Goal: Transaction & Acquisition: Purchase product/service

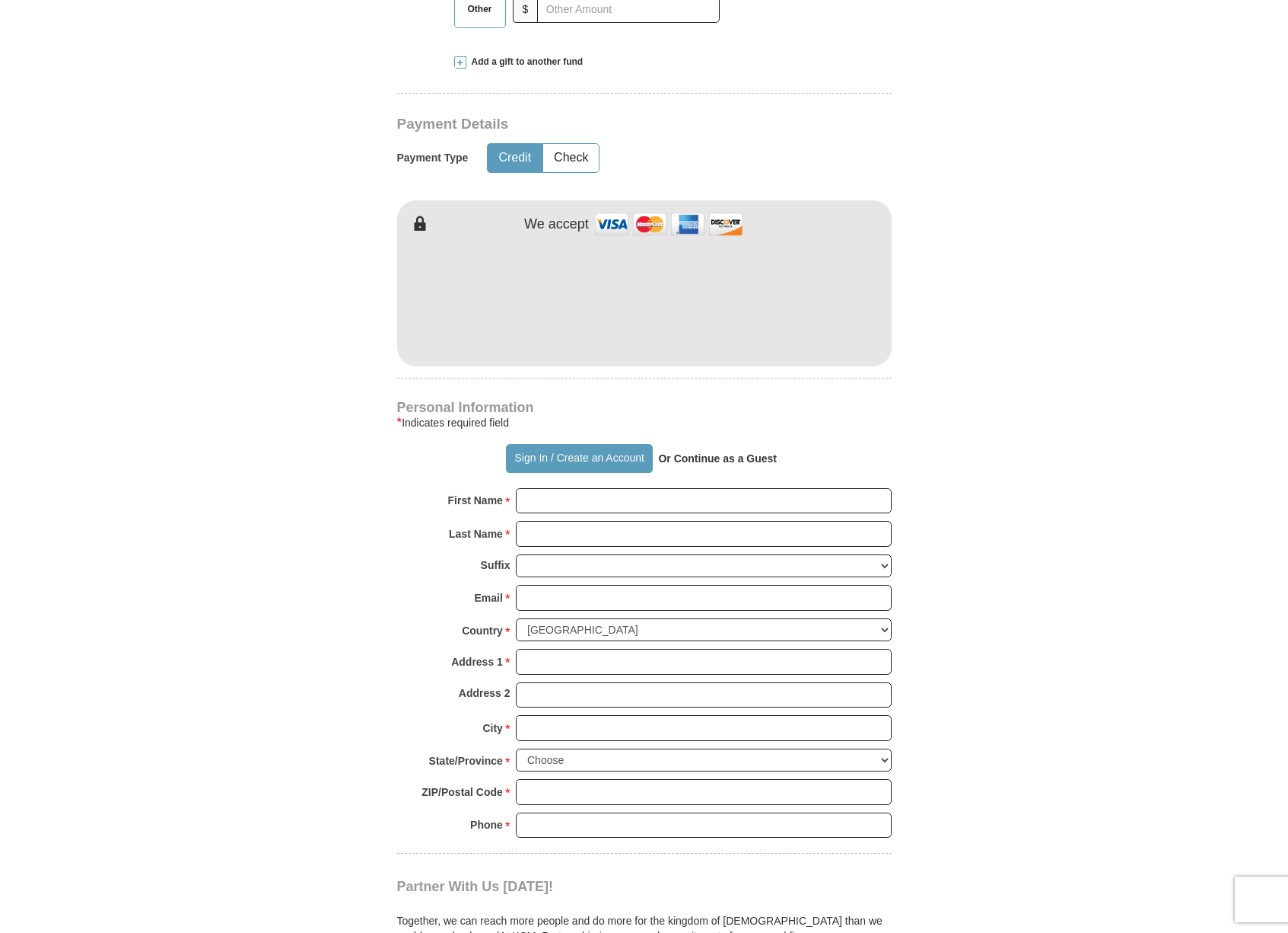
scroll to position [665, 0]
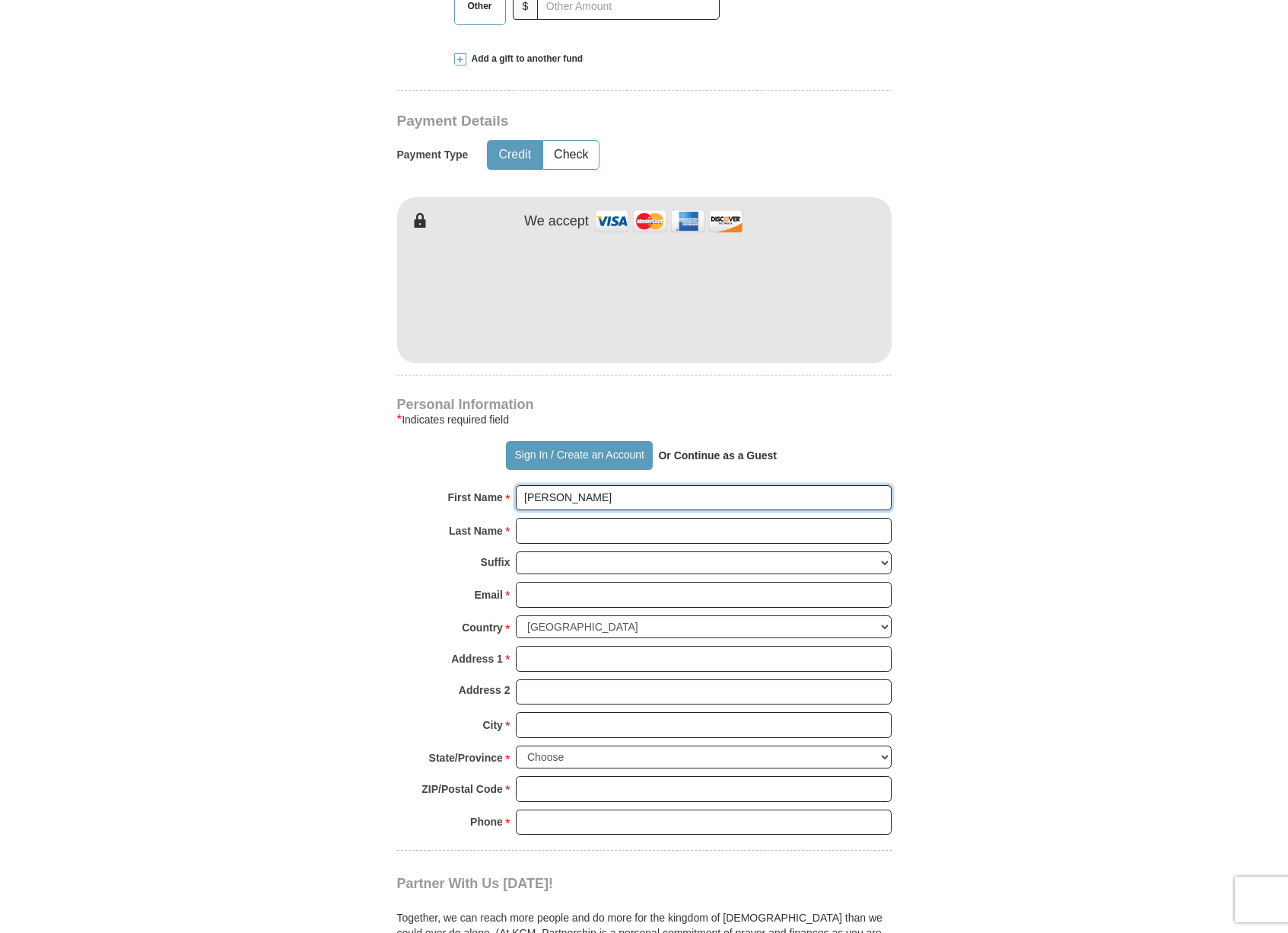
type input "[PERSON_NAME]"
type input "[EMAIL_ADDRESS][DOMAIN_NAME]"
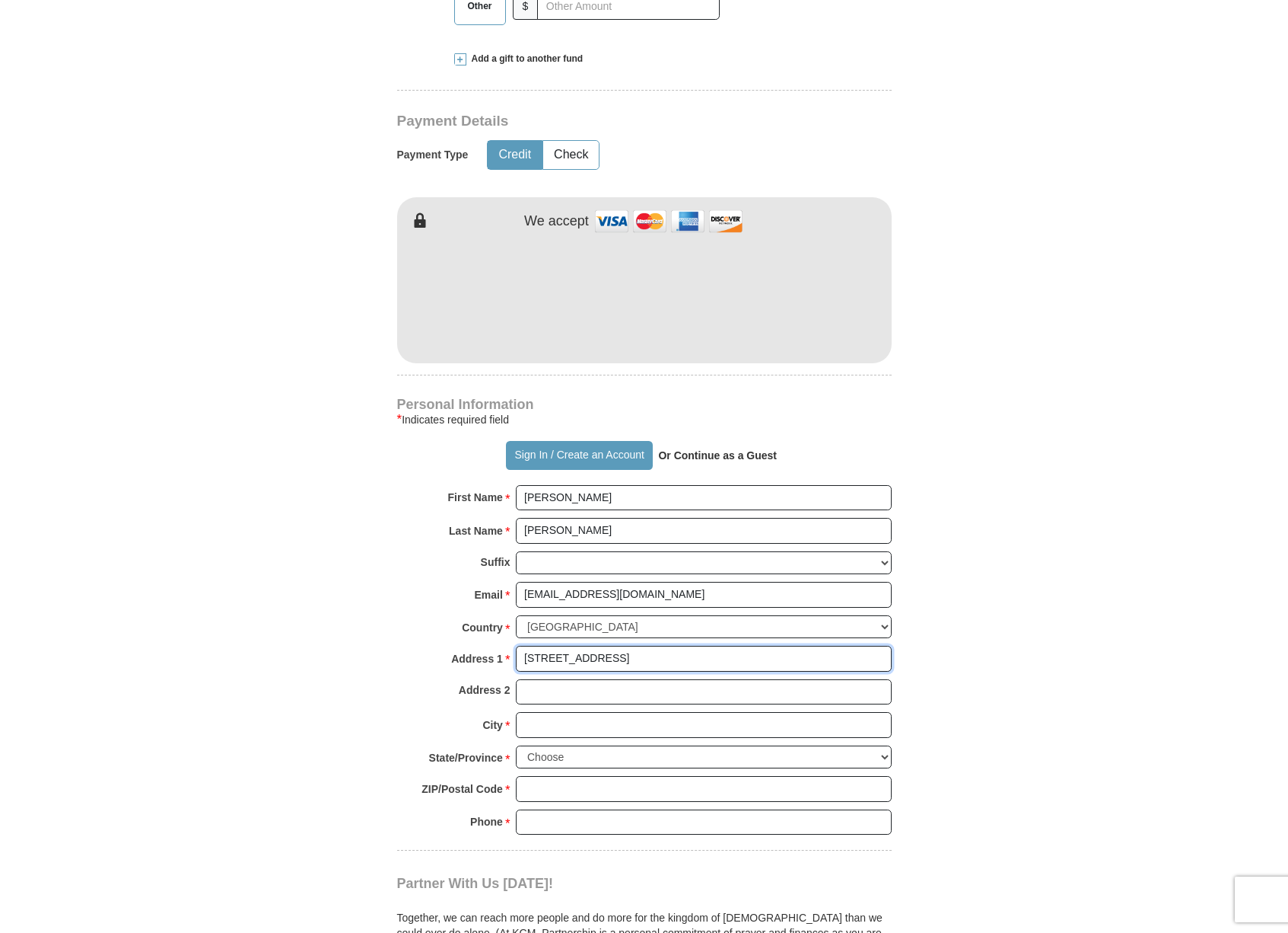
type input "[STREET_ADDRESS]"
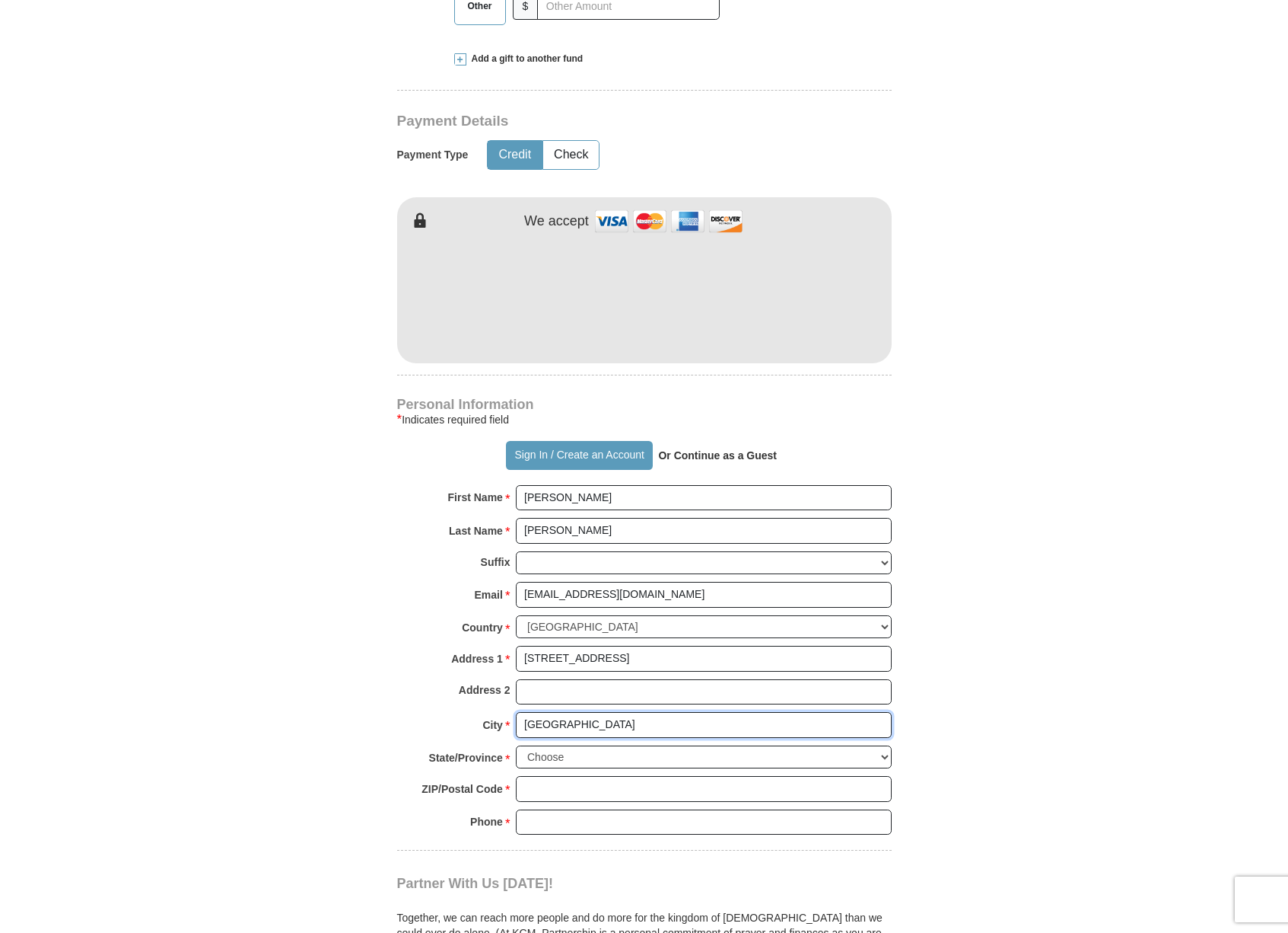
type input "[GEOGRAPHIC_DATA]"
click at [882, 745] on select "Choose [US_STATE] [US_STATE] [US_STATE] [US_STATE] [US_STATE] Armed Forces Amer…" at bounding box center [704, 757] width 376 height 24
select select "[GEOGRAPHIC_DATA]"
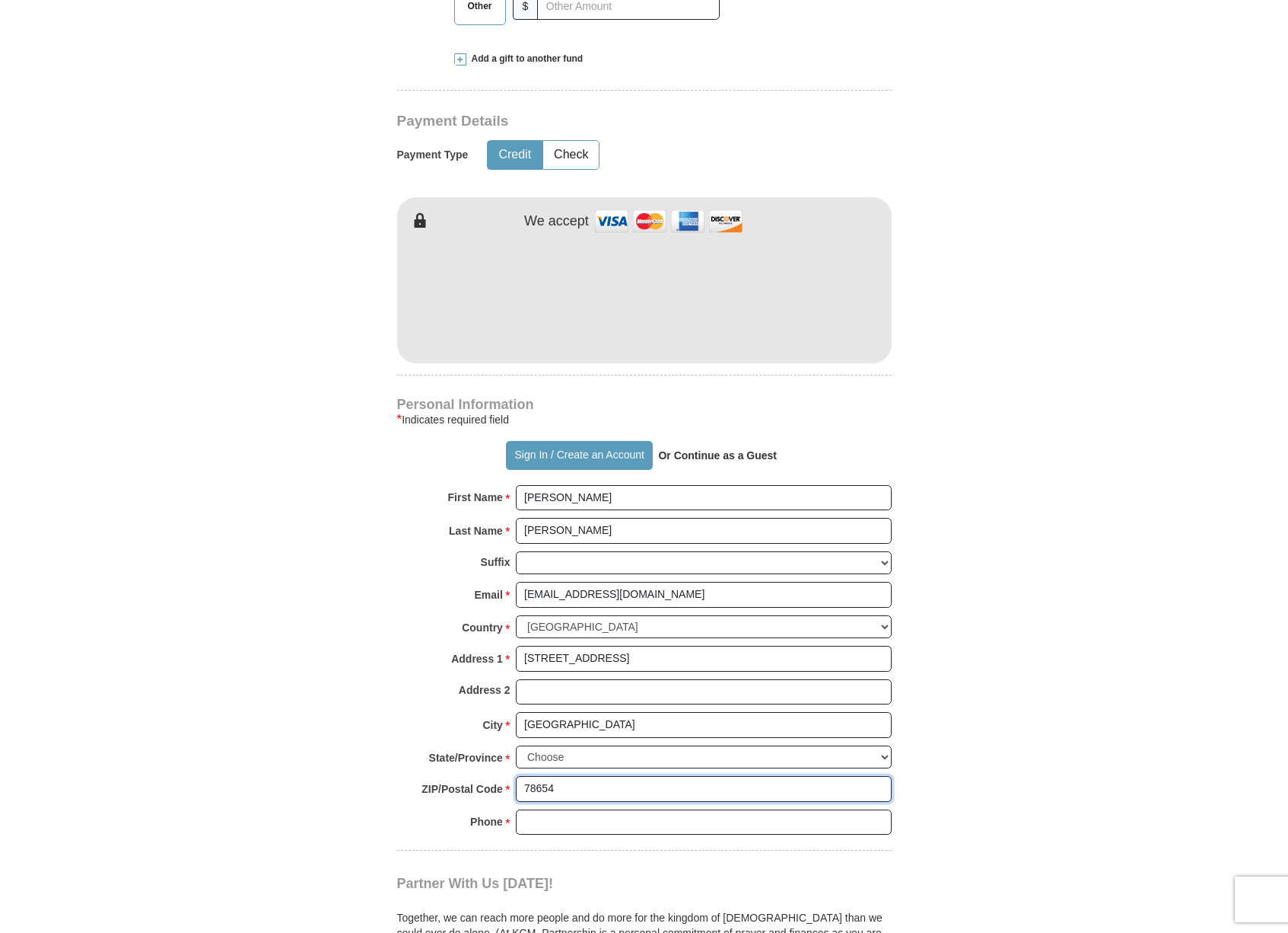
type input "78654"
type input "5127873240"
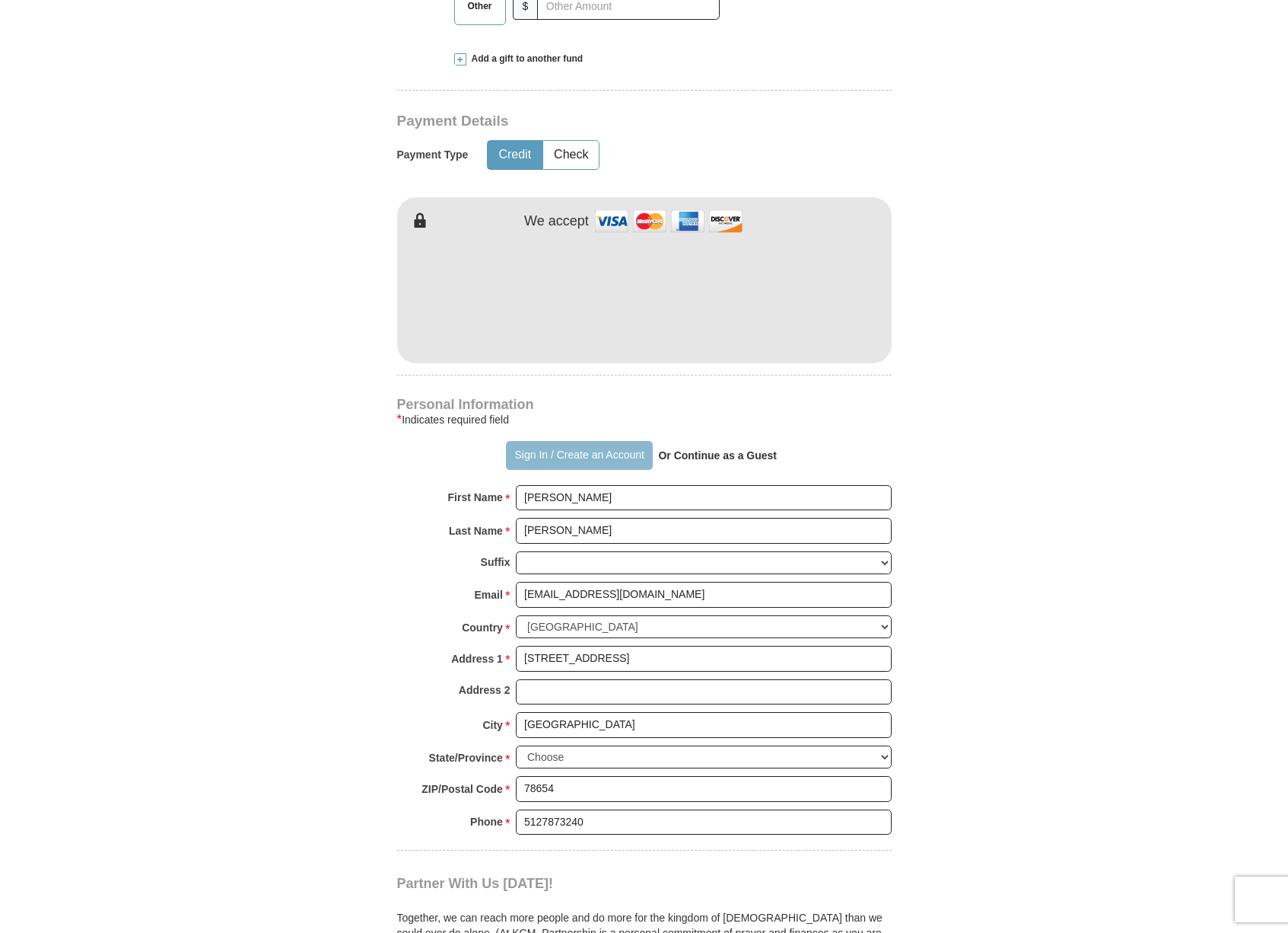
click at [620, 447] on button "Sign In / Create an Account" at bounding box center [579, 454] width 147 height 29
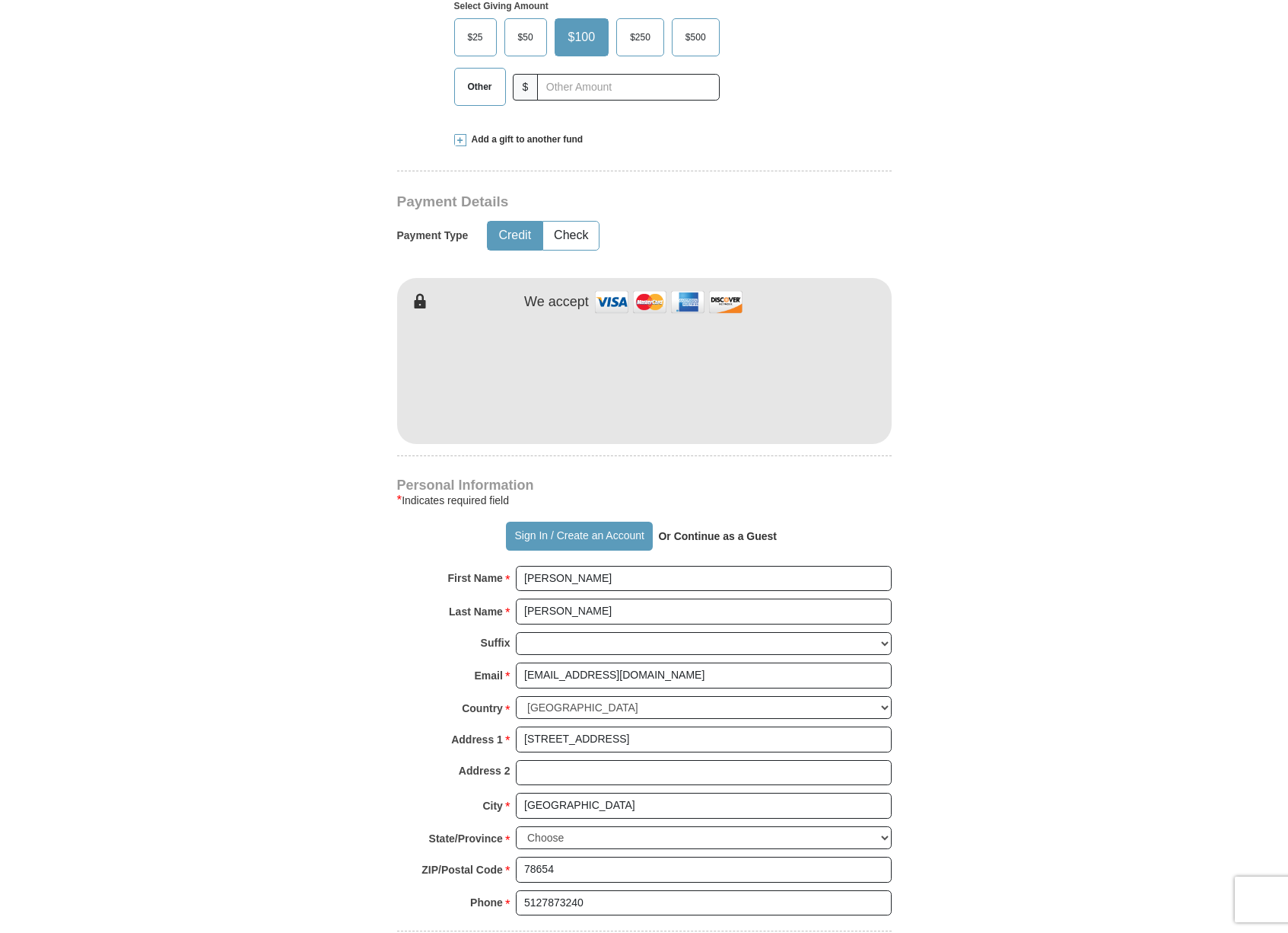
scroll to position [600, 0]
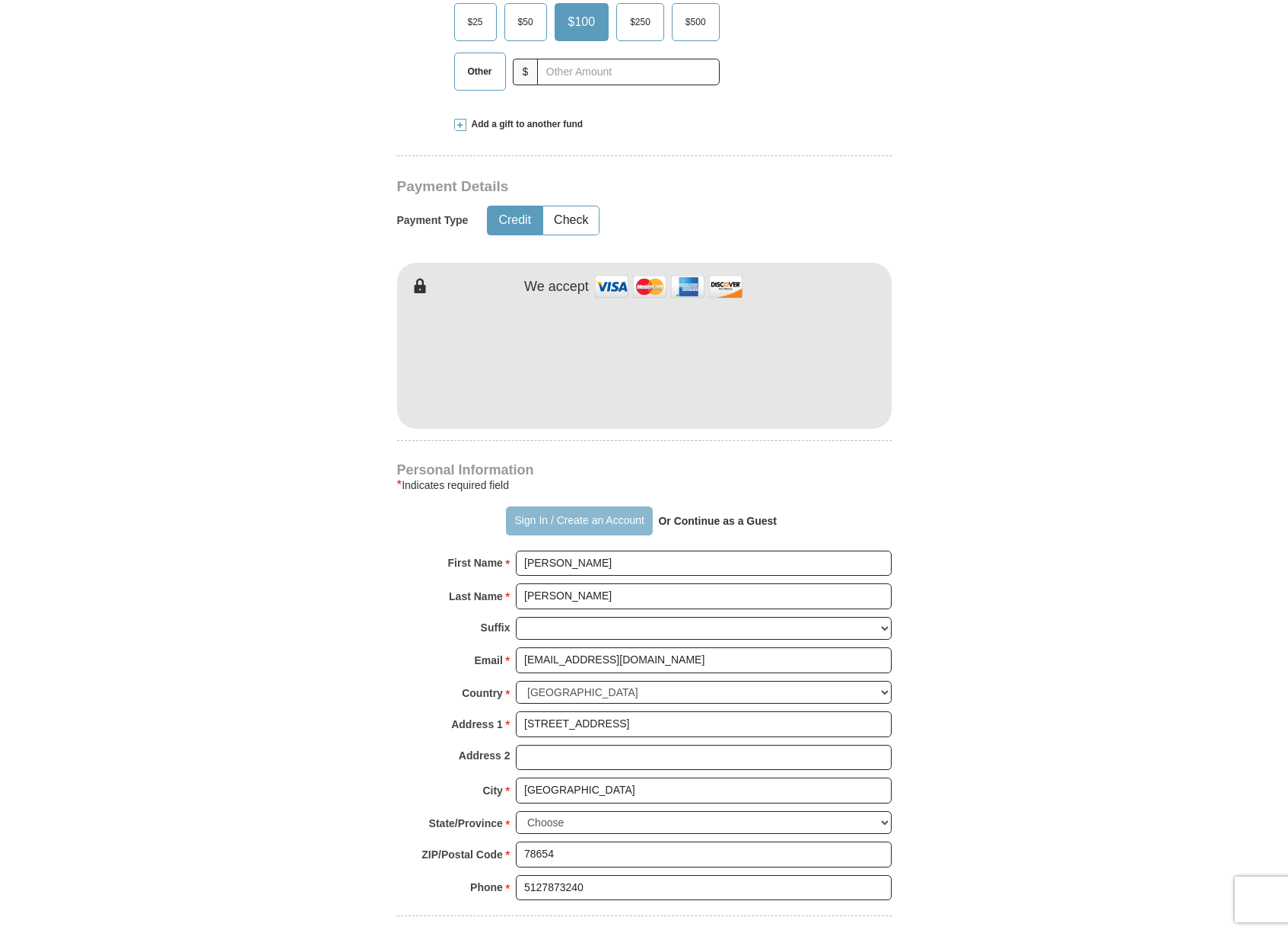
click at [621, 513] on button "Sign In / Create an Account" at bounding box center [579, 520] width 147 height 29
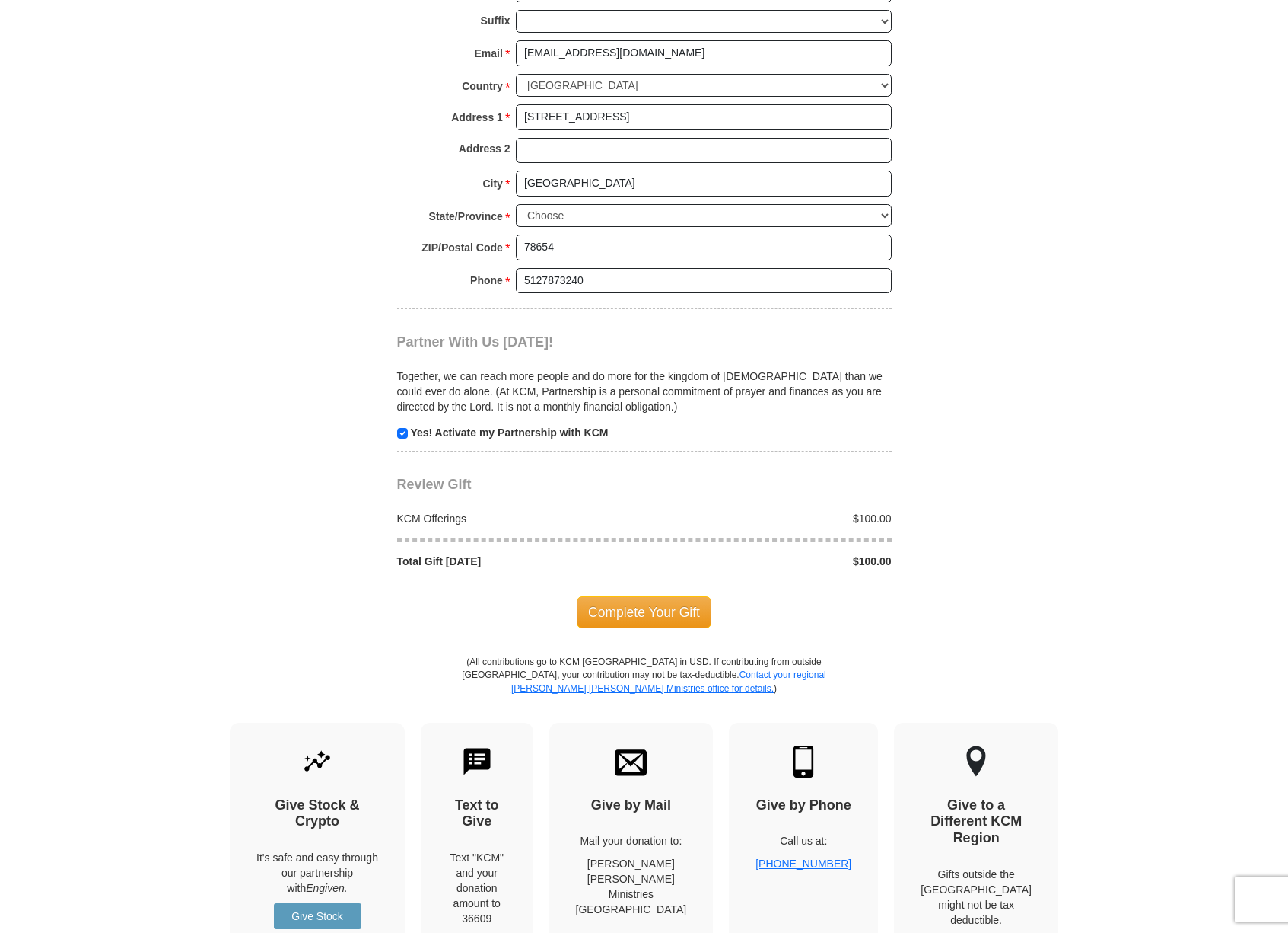
scroll to position [1205, 0]
click at [625, 598] on span "Complete Your Gift" at bounding box center [644, 613] width 135 height 32
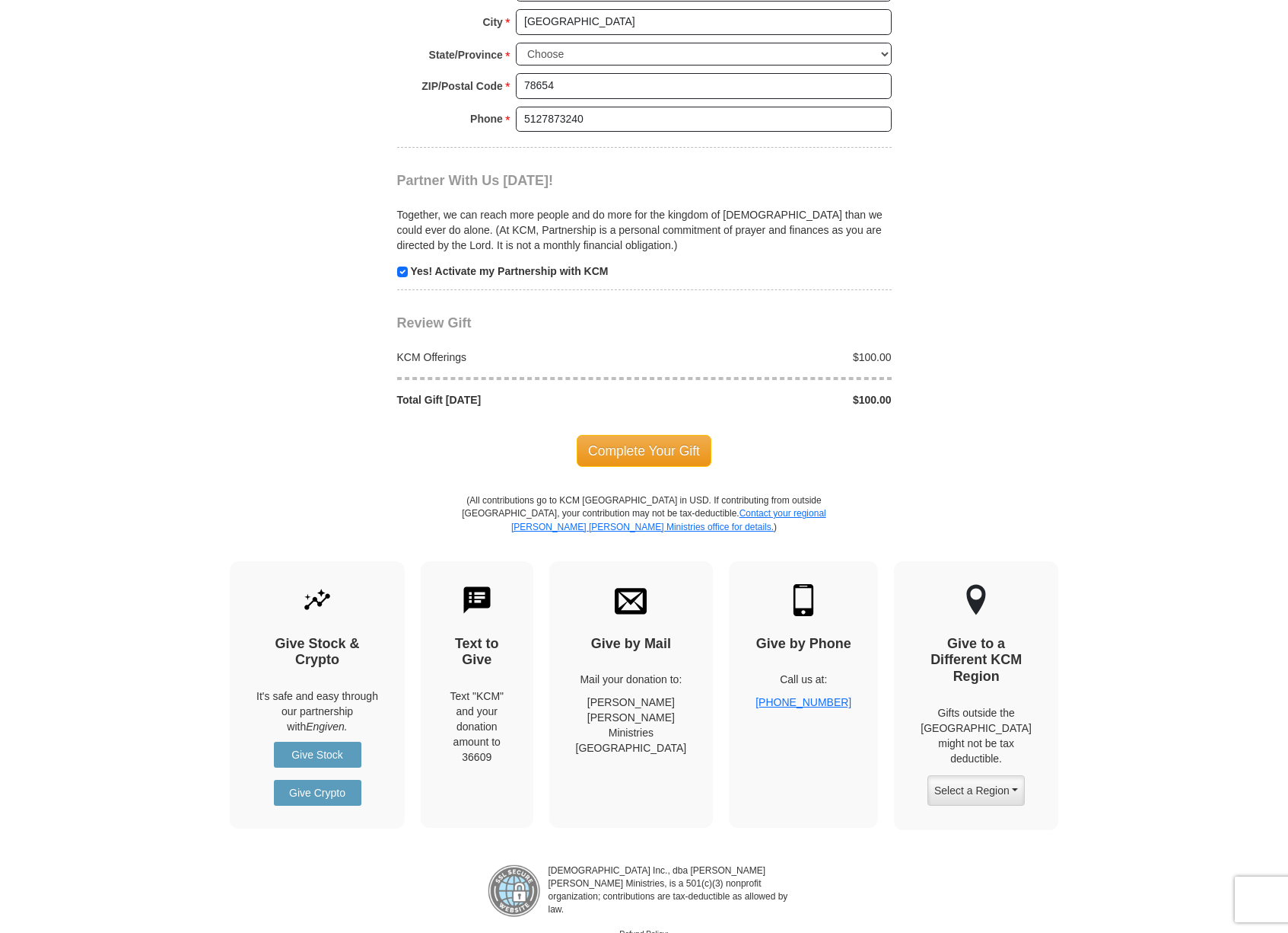
scroll to position [1467, 0]
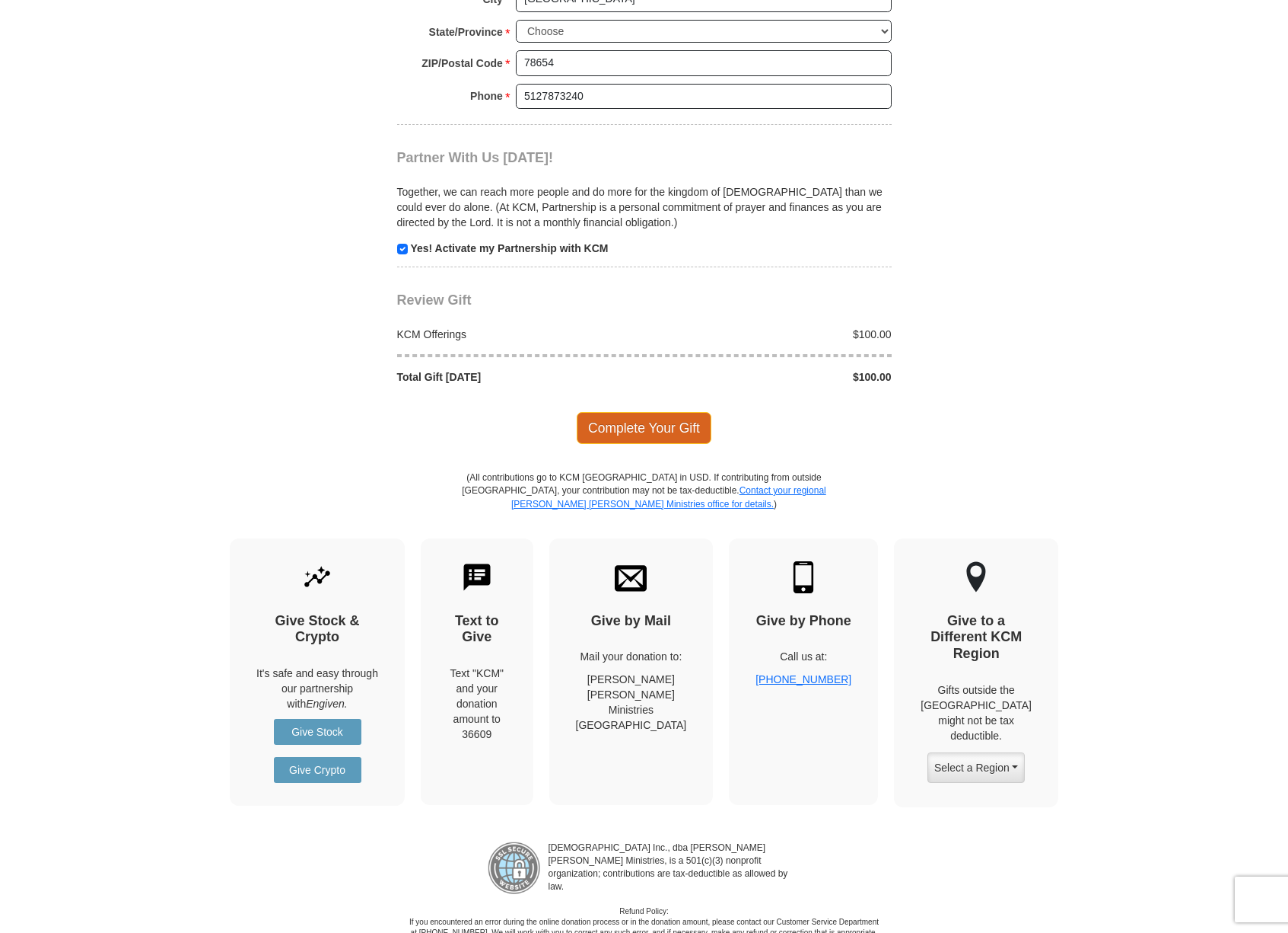
click at [600, 412] on span "Complete Your Gift" at bounding box center [644, 428] width 135 height 32
